Goal: Task Accomplishment & Management: Manage account settings

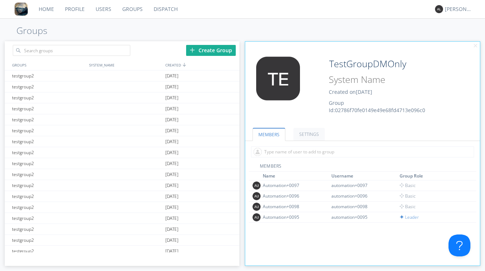
click at [143, 46] on div "Create Group" at bounding box center [122, 49] width 235 height 16
click at [135, 50] on div "Create Group" at bounding box center [122, 49] width 235 height 16
click at [105, 49] on input "text" at bounding box center [71, 50] width 117 height 11
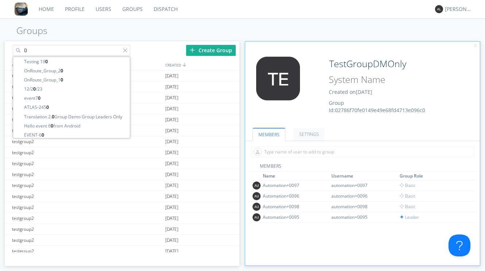
type input "0"
click at [105, 10] on link "Users" at bounding box center [103, 9] width 27 height 18
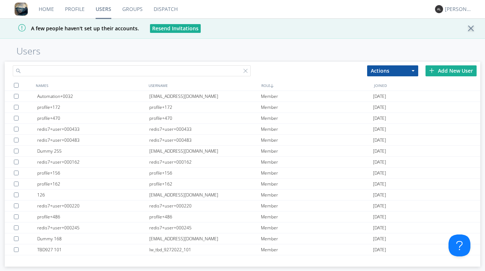
click at [74, 67] on input "text" at bounding box center [132, 70] width 238 height 11
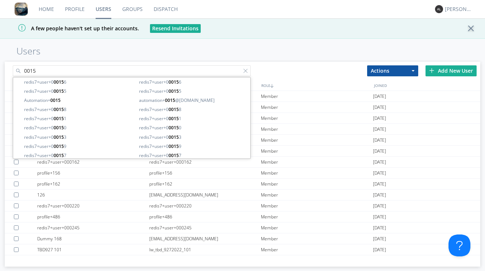
click at [25, 71] on input "0015" at bounding box center [132, 70] width 238 height 11
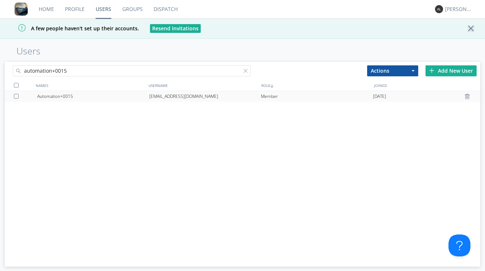
type input "automation+0015"
click at [156, 98] on div "[EMAIL_ADDRESS][DOMAIN_NAME]" at bounding box center [205, 96] width 112 height 11
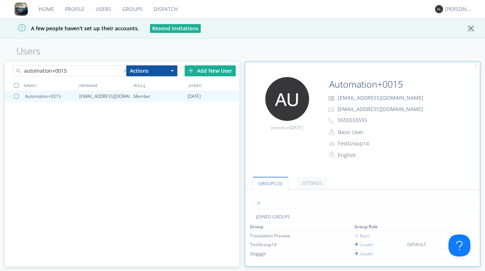
click at [290, 203] on input "text" at bounding box center [362, 202] width 223 height 11
type input "t"
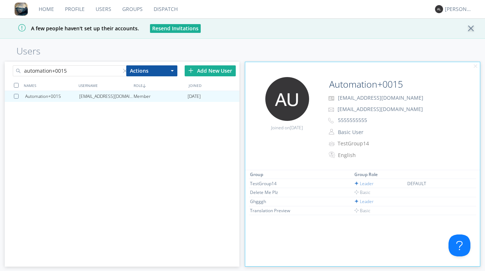
scroll to position [54, 0]
